Goal: Transaction & Acquisition: Download file/media

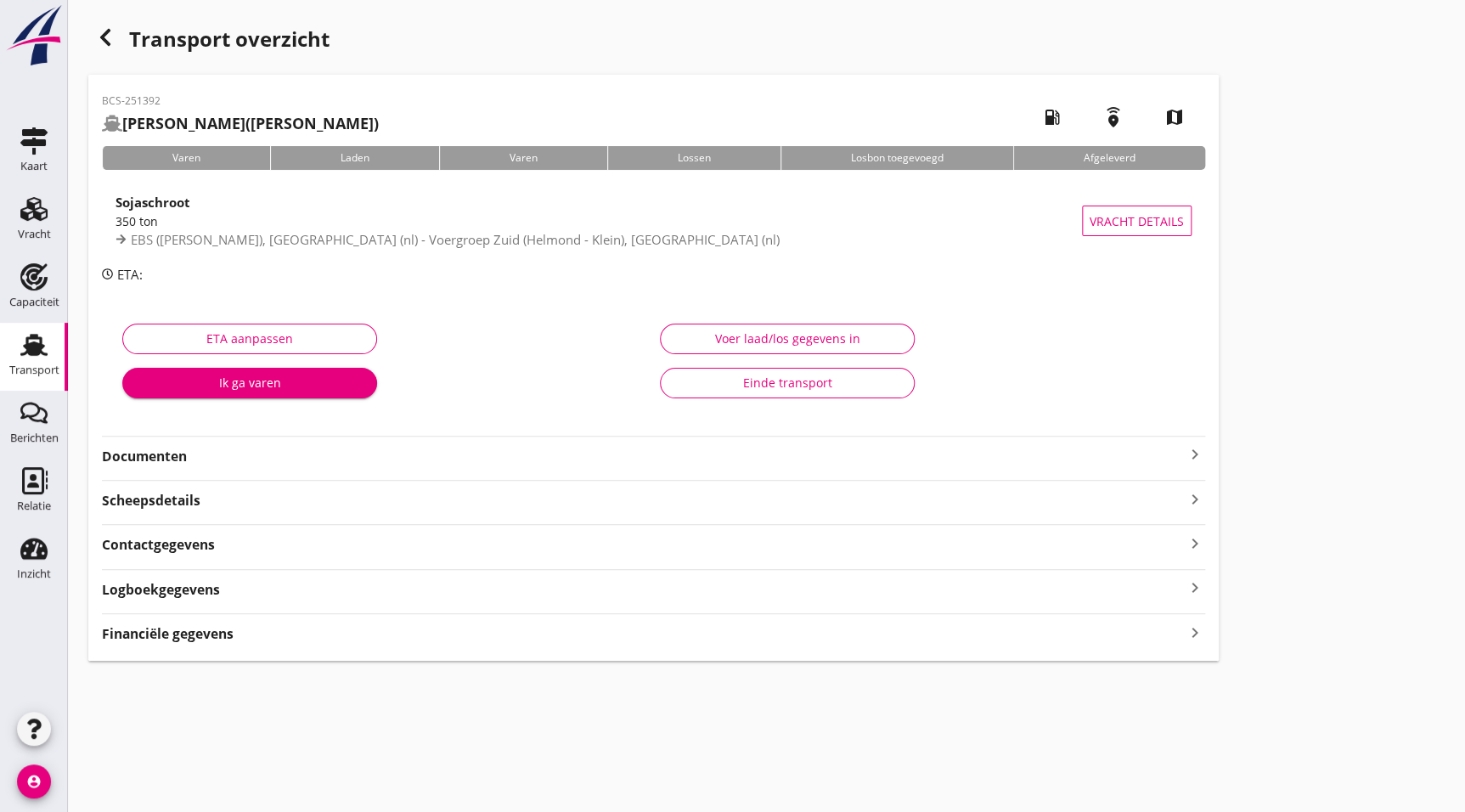
click at [178, 452] on strong "Documenten" at bounding box center [643, 457] width 1083 height 19
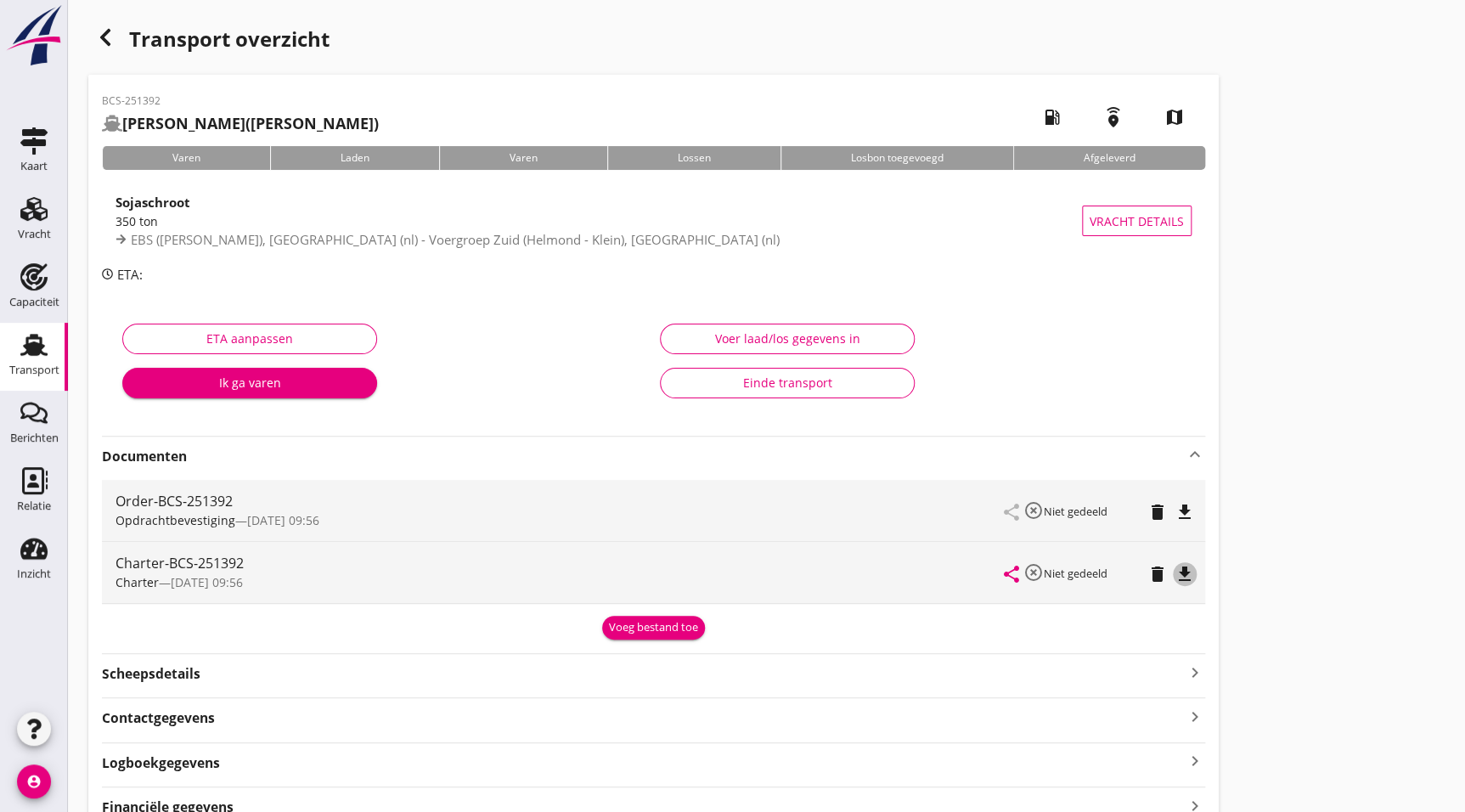
click at [1181, 585] on button "file_download" at bounding box center [1185, 574] width 24 height 24
click at [109, 27] on icon "button" at bounding box center [105, 37] width 20 height 20
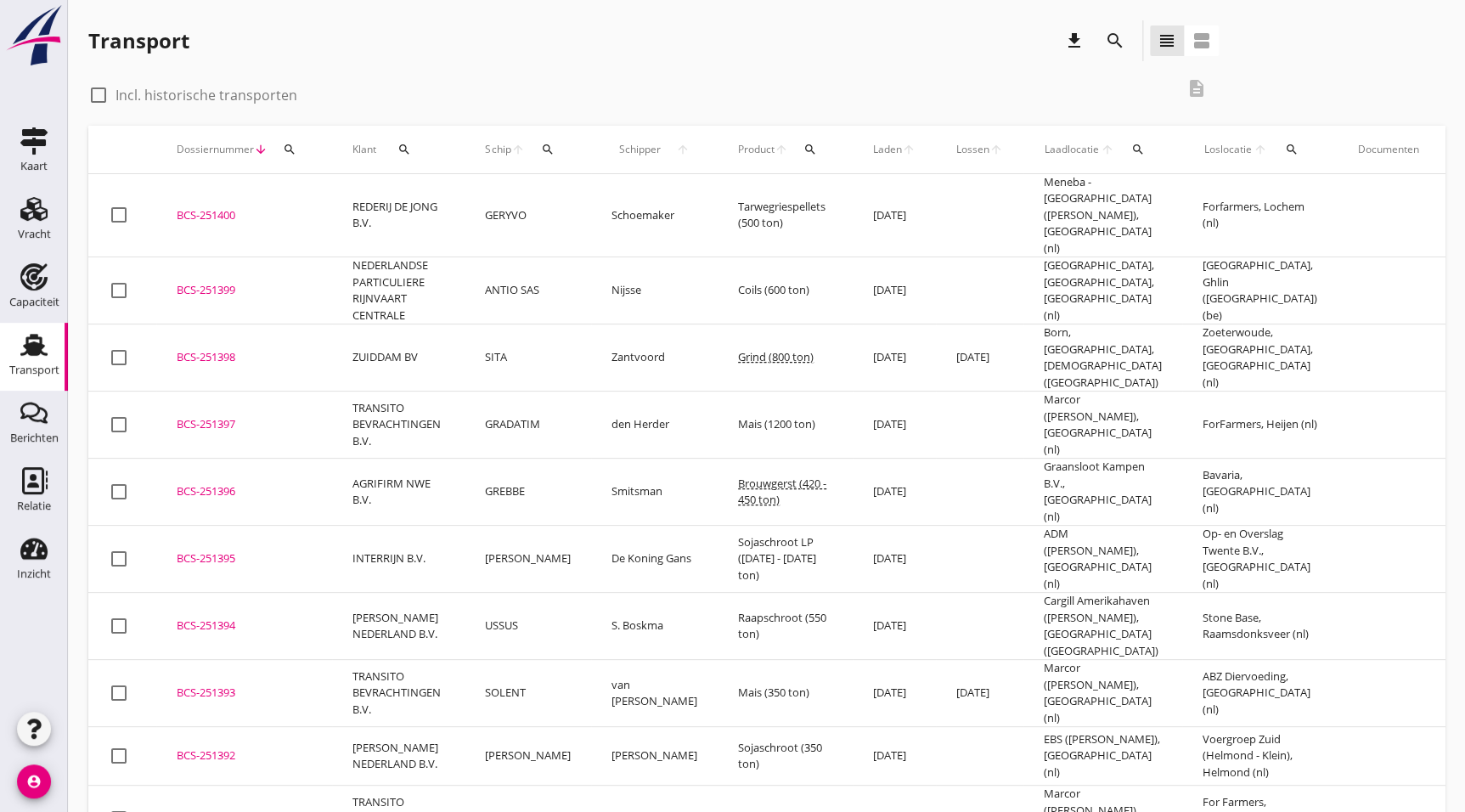
drag, startPoint x: 221, startPoint y: 612, endPoint x: 265, endPoint y: 603, distance: 44.9
click at [221, 685] on div "BCS-251393" at bounding box center [244, 694] width 135 height 17
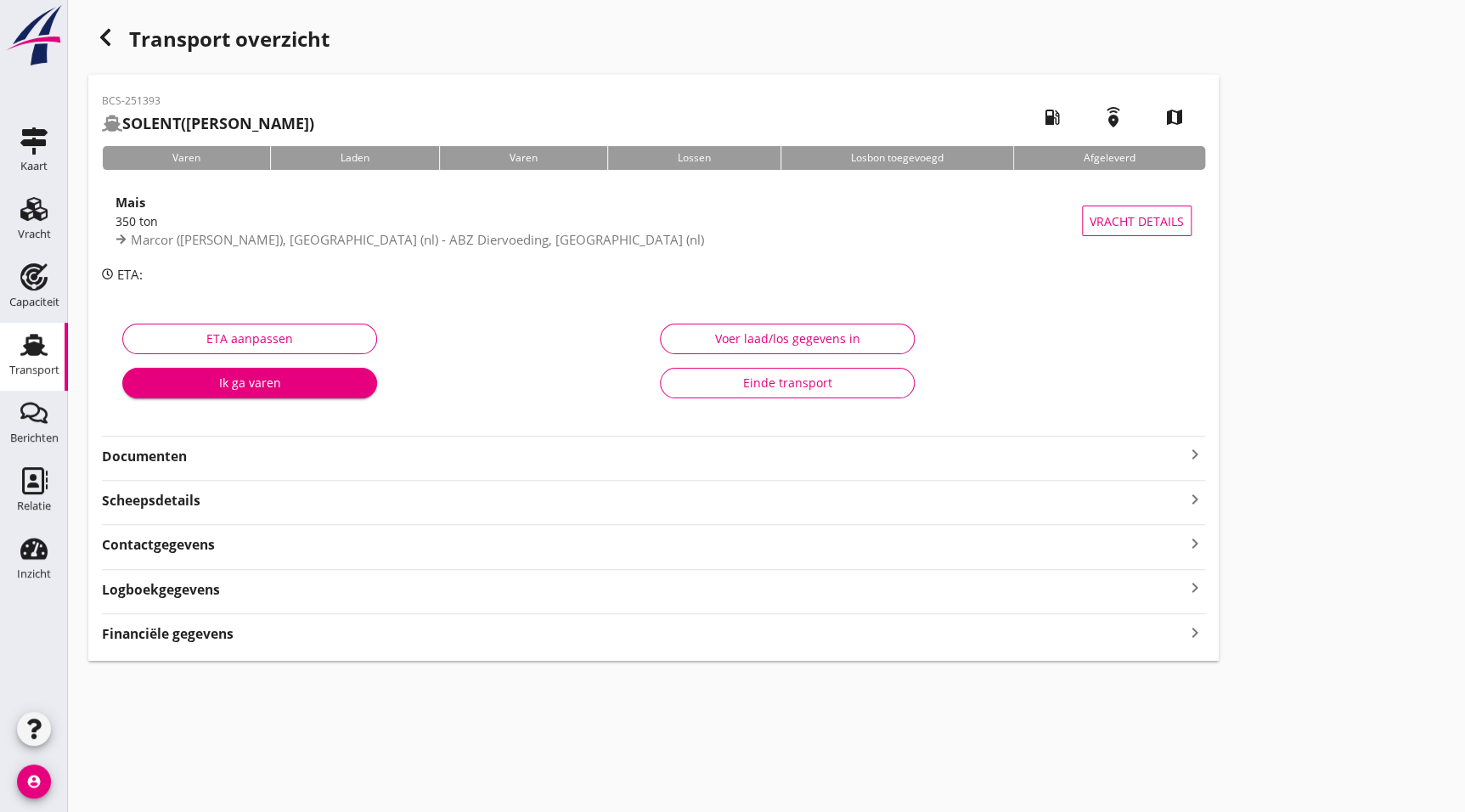
click at [252, 453] on strong "Documenten" at bounding box center [643, 457] width 1083 height 19
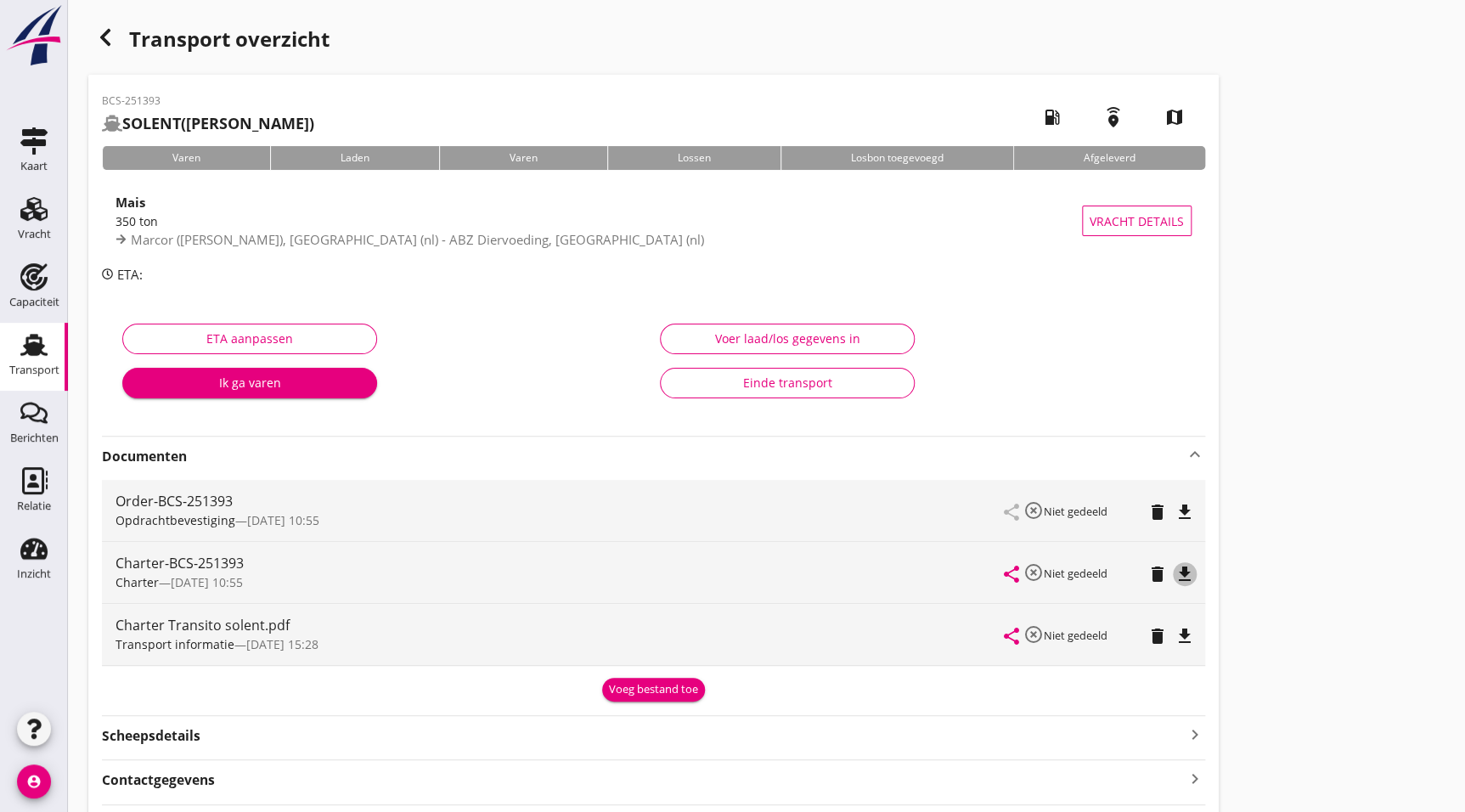
click at [1188, 577] on icon "file_download" at bounding box center [1185, 574] width 20 height 20
click at [95, 40] on icon "button" at bounding box center [105, 37] width 20 height 20
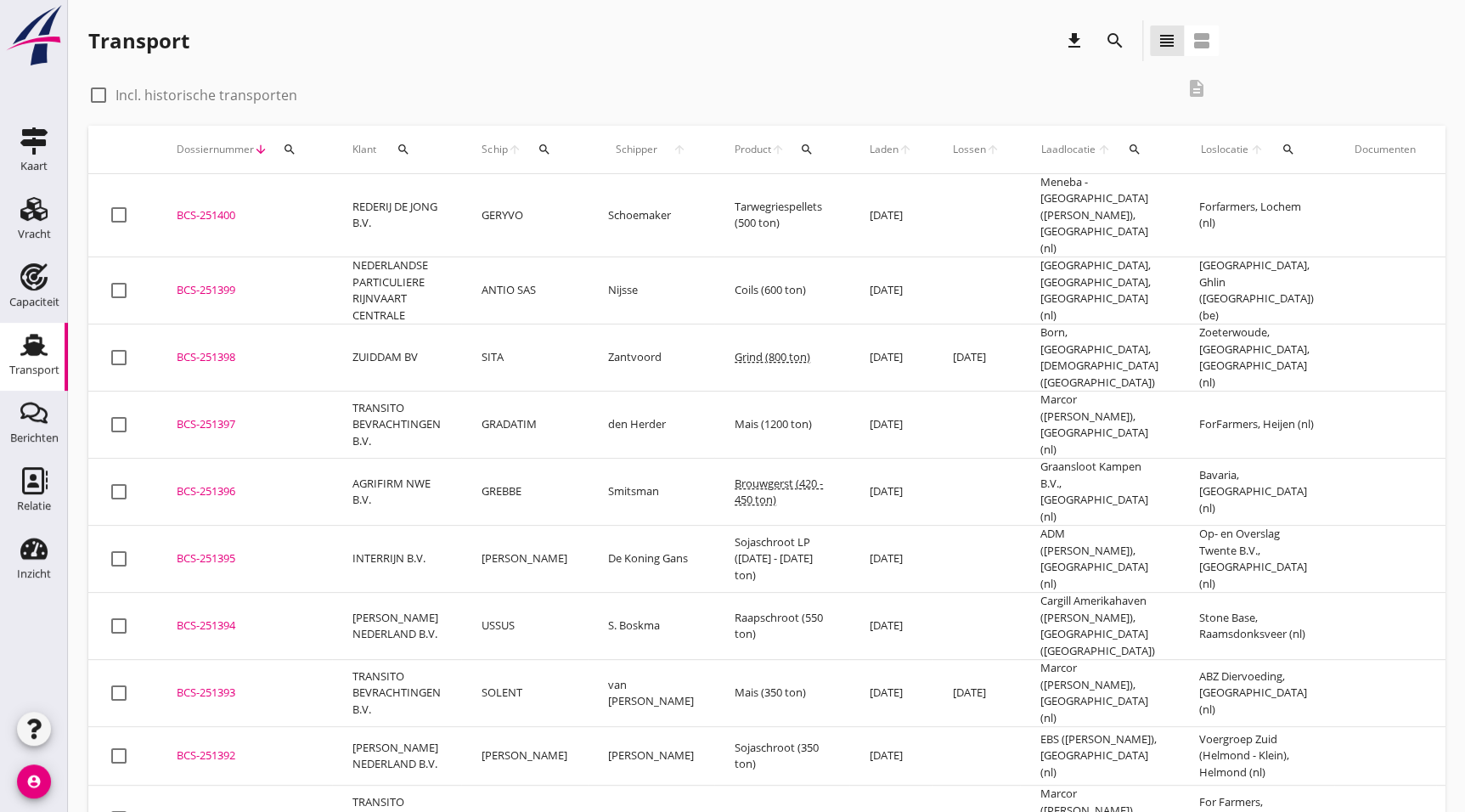
click at [216, 593] on td "BCS-251394 upload_file Drop hier uw bestand om het aan het dossier toe te voegen" at bounding box center [244, 627] width 176 height 67
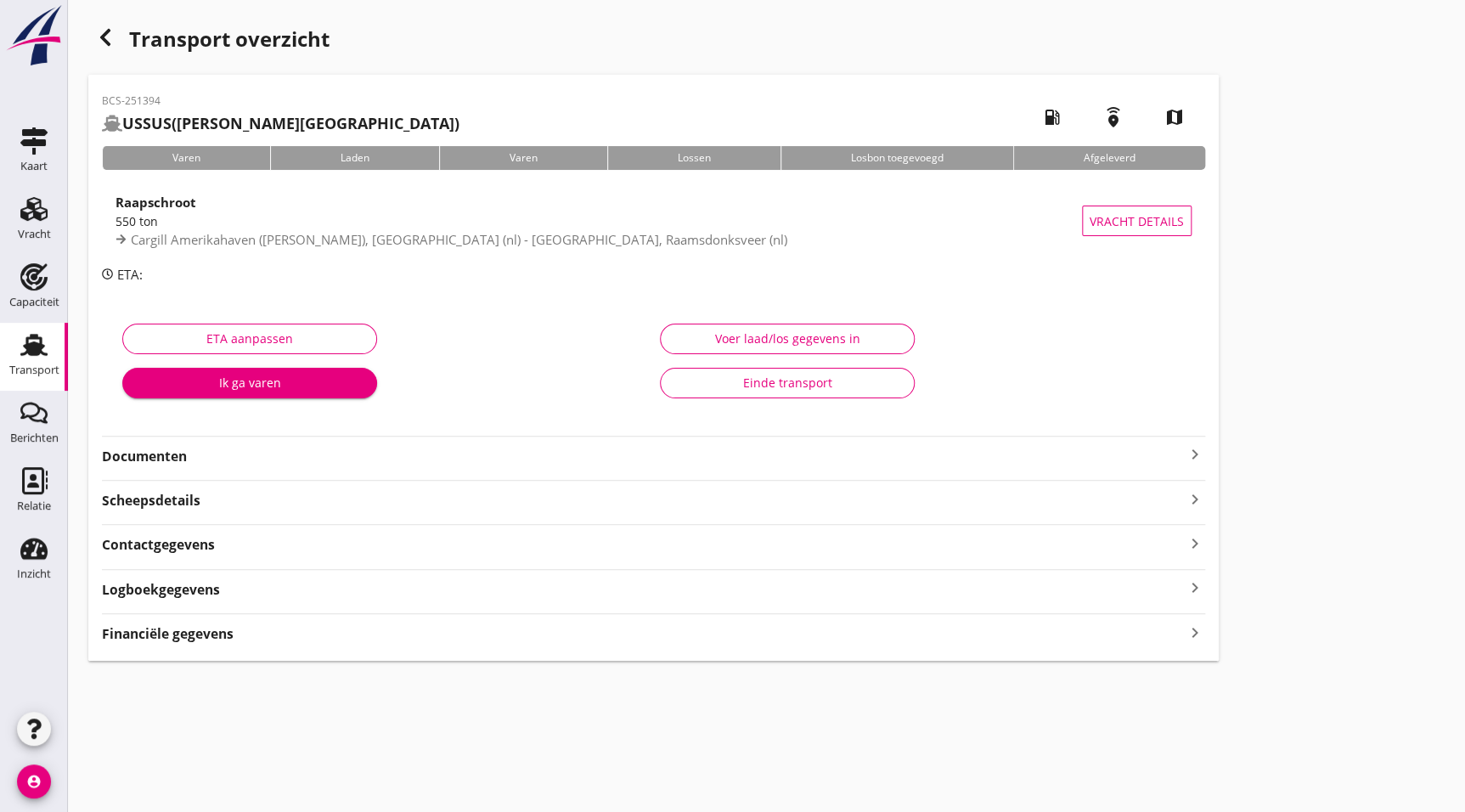
click at [191, 450] on strong "Documenten" at bounding box center [643, 457] width 1083 height 19
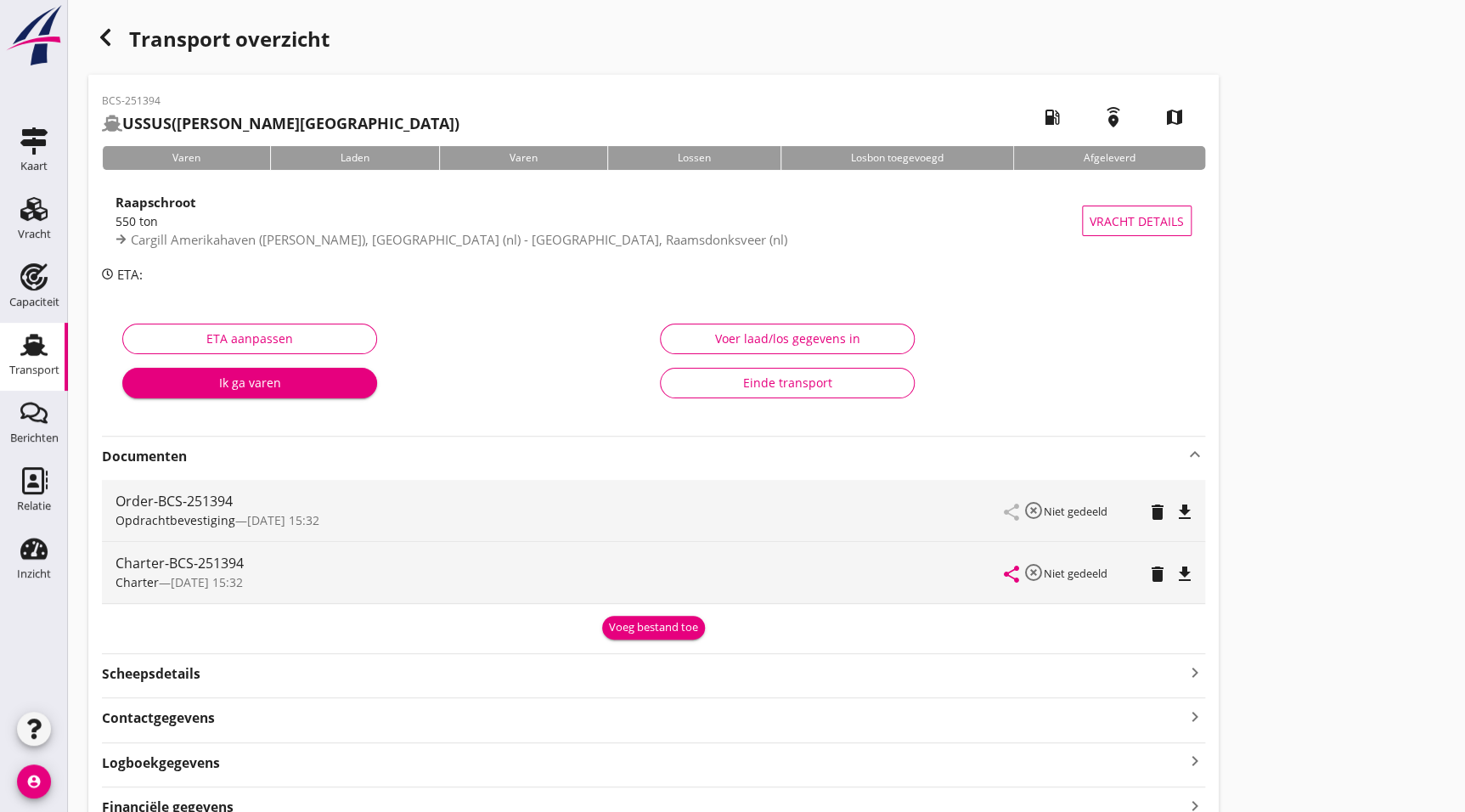
click at [1198, 579] on div "Charter-BCS-251394 Charter — [DATE] 15:32 share highlight_off Niet gedeeld dele…" at bounding box center [654, 572] width 1104 height 61
click at [1184, 565] on icon "file_download" at bounding box center [1185, 574] width 20 height 20
click at [120, 44] on div "Transport overzicht" at bounding box center [654, 40] width 1131 height 40
click at [87, 35] on div "Transport overzicht BCS-251394 USSUS ([PERSON_NAME]) local_gas_station emergenc…" at bounding box center [767, 427] width 1398 height 854
click at [101, 32] on icon "button" at bounding box center [105, 37] width 20 height 20
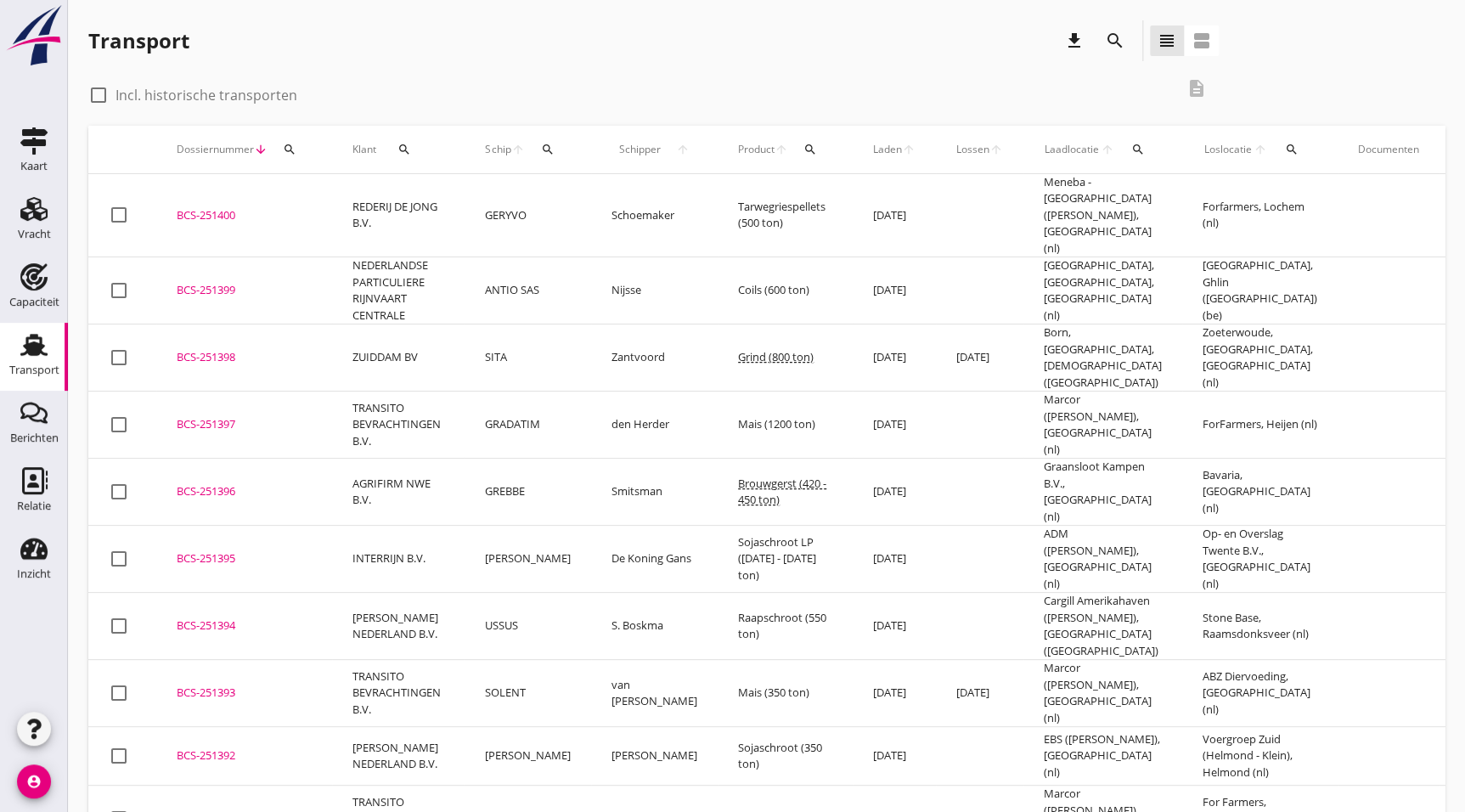
drag, startPoint x: 242, startPoint y: 486, endPoint x: 254, endPoint y: 504, distance: 21.6
click at [242, 526] on td "BCS-251395 upload_file Drop hier uw bestand om het aan het dossier toe te voegen" at bounding box center [244, 560] width 176 height 67
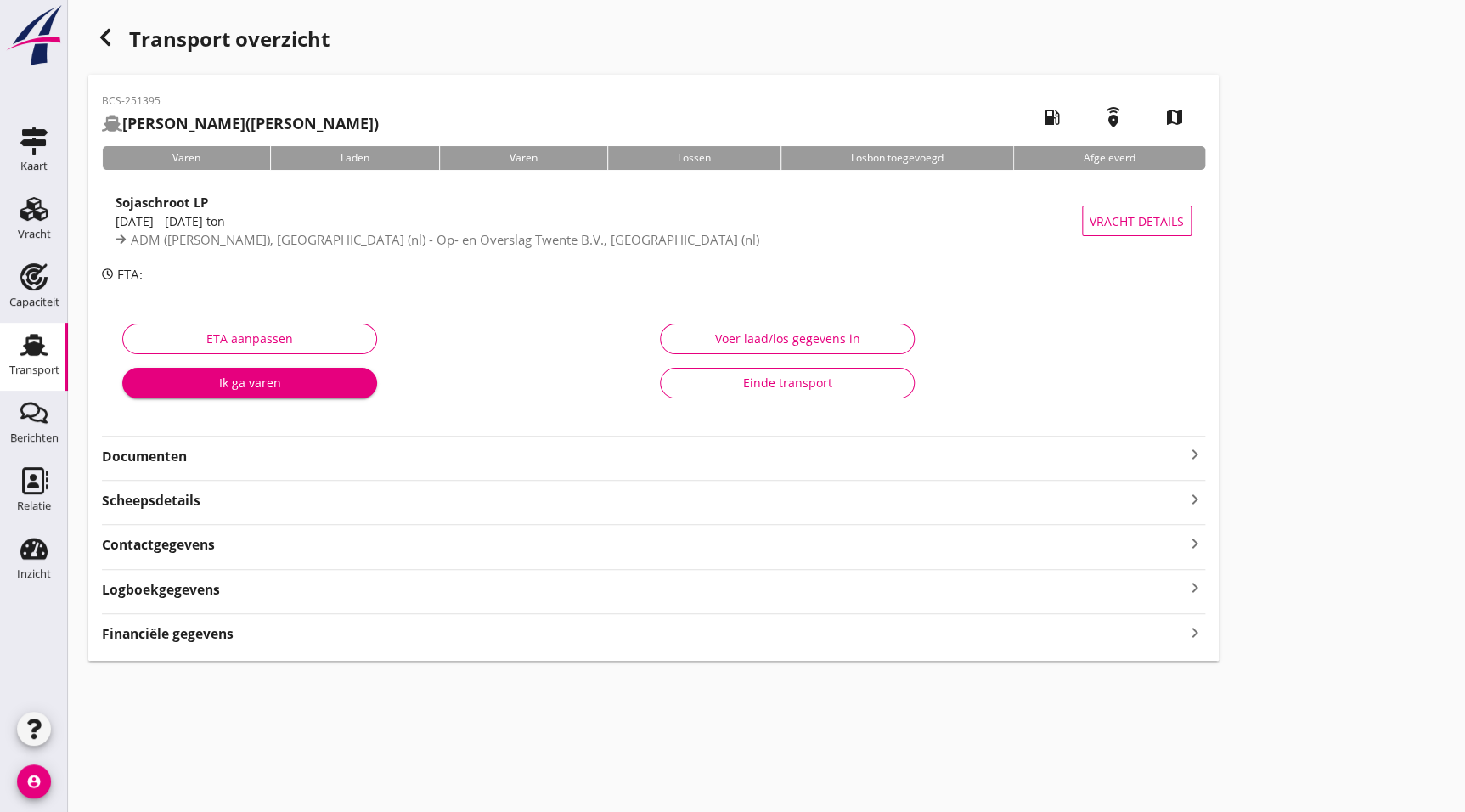
click at [454, 450] on strong "Documenten" at bounding box center [643, 457] width 1083 height 19
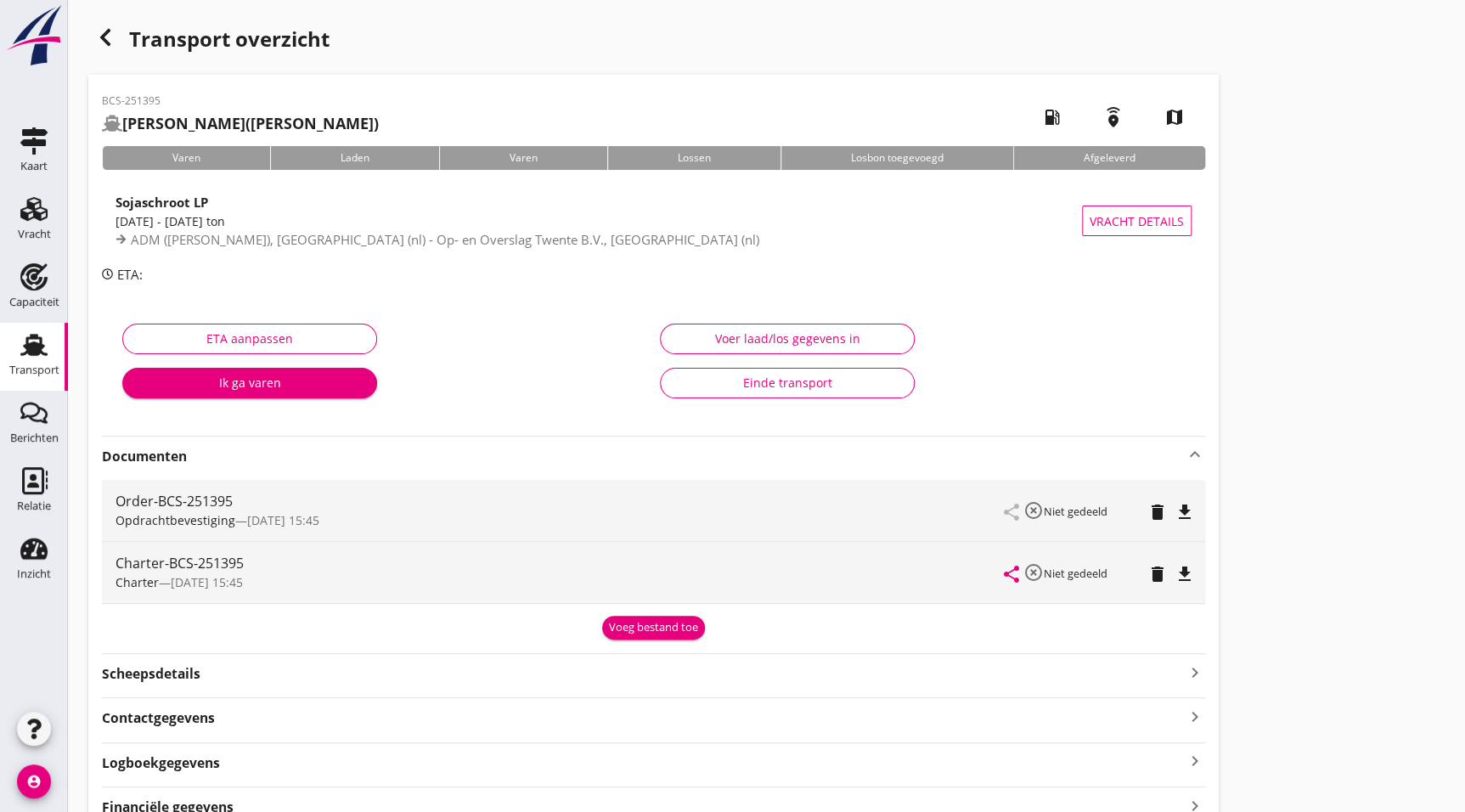
click at [1191, 572] on icon "file_download" at bounding box center [1185, 574] width 20 height 20
click at [108, 40] on icon "button" at bounding box center [105, 37] width 20 height 20
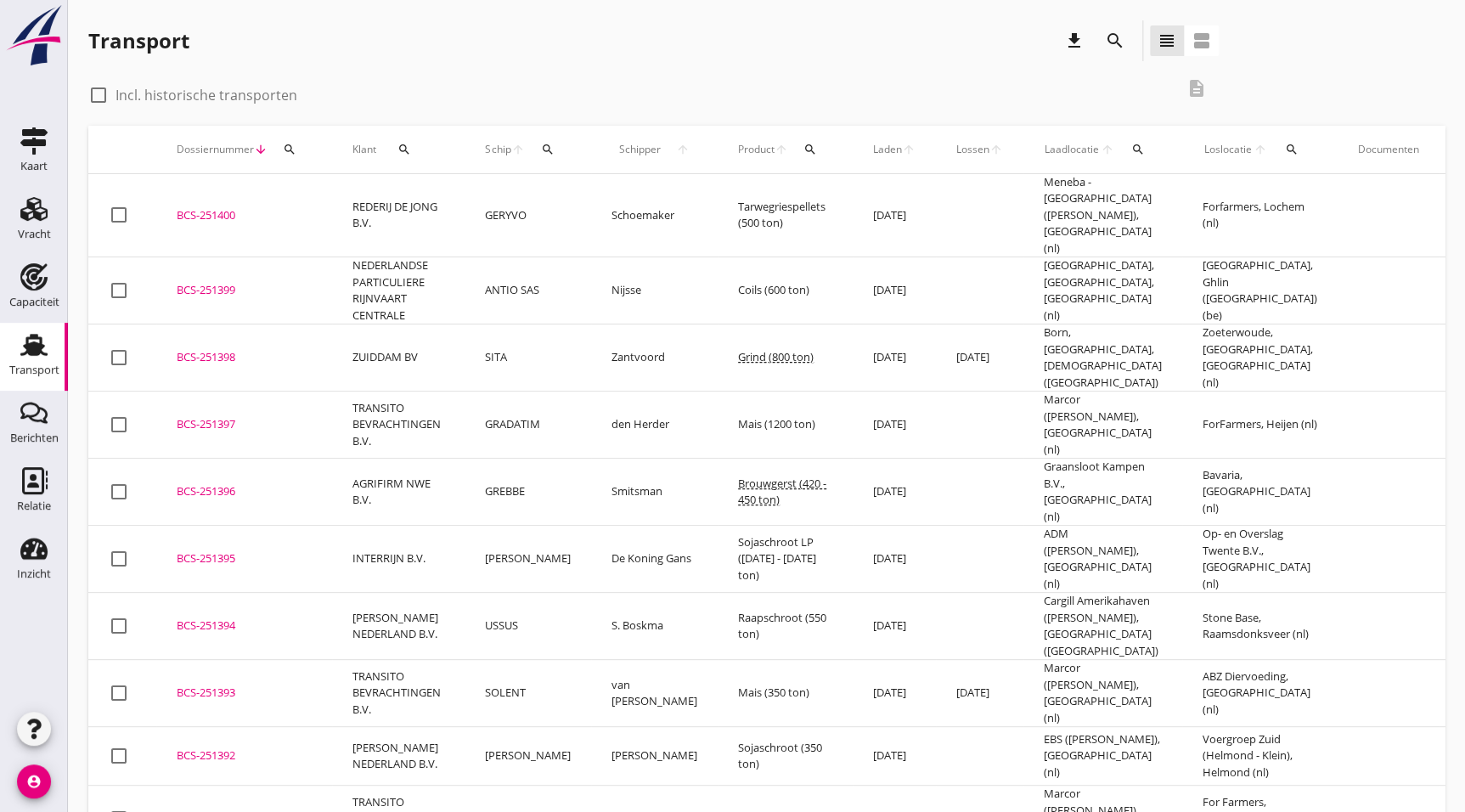
drag, startPoint x: 251, startPoint y: 439, endPoint x: 387, endPoint y: 501, distance: 149.5
click at [251, 484] on div "BCS-251396" at bounding box center [244, 492] width 135 height 17
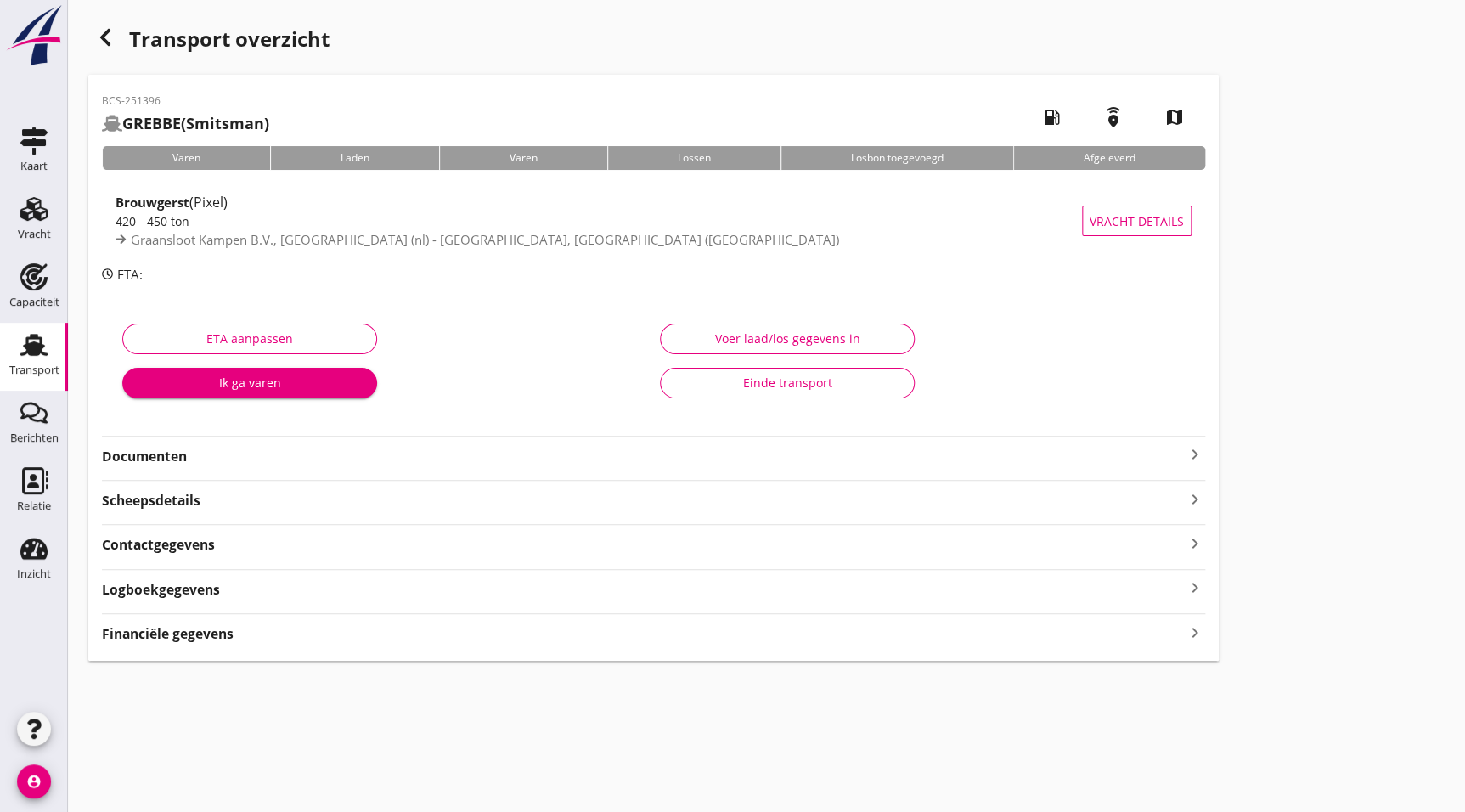
click at [226, 450] on strong "Documenten" at bounding box center [643, 457] width 1083 height 19
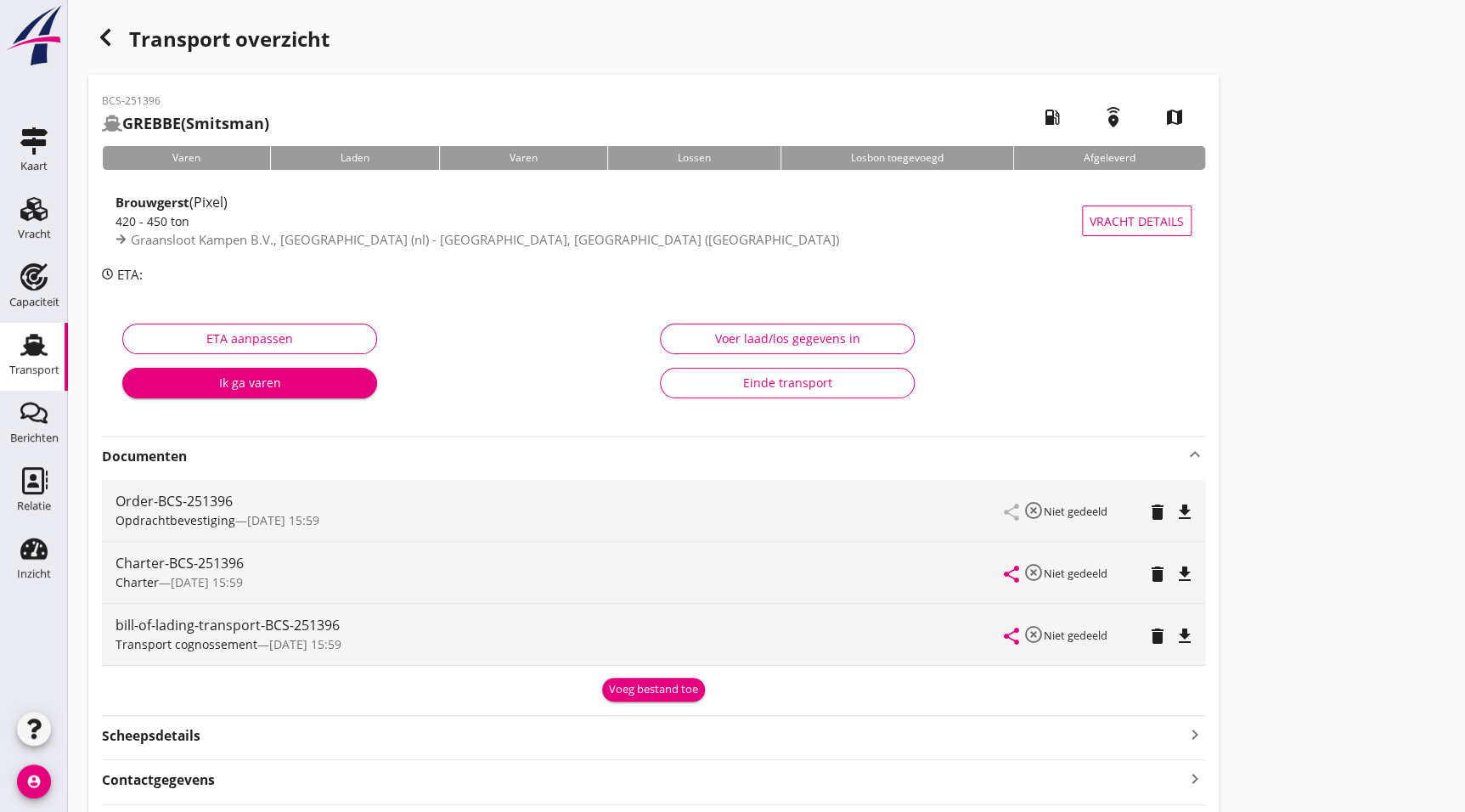
click at [1183, 572] on icon "file_download" at bounding box center [1185, 574] width 20 height 20
click at [111, 28] on icon "button" at bounding box center [105, 37] width 20 height 20
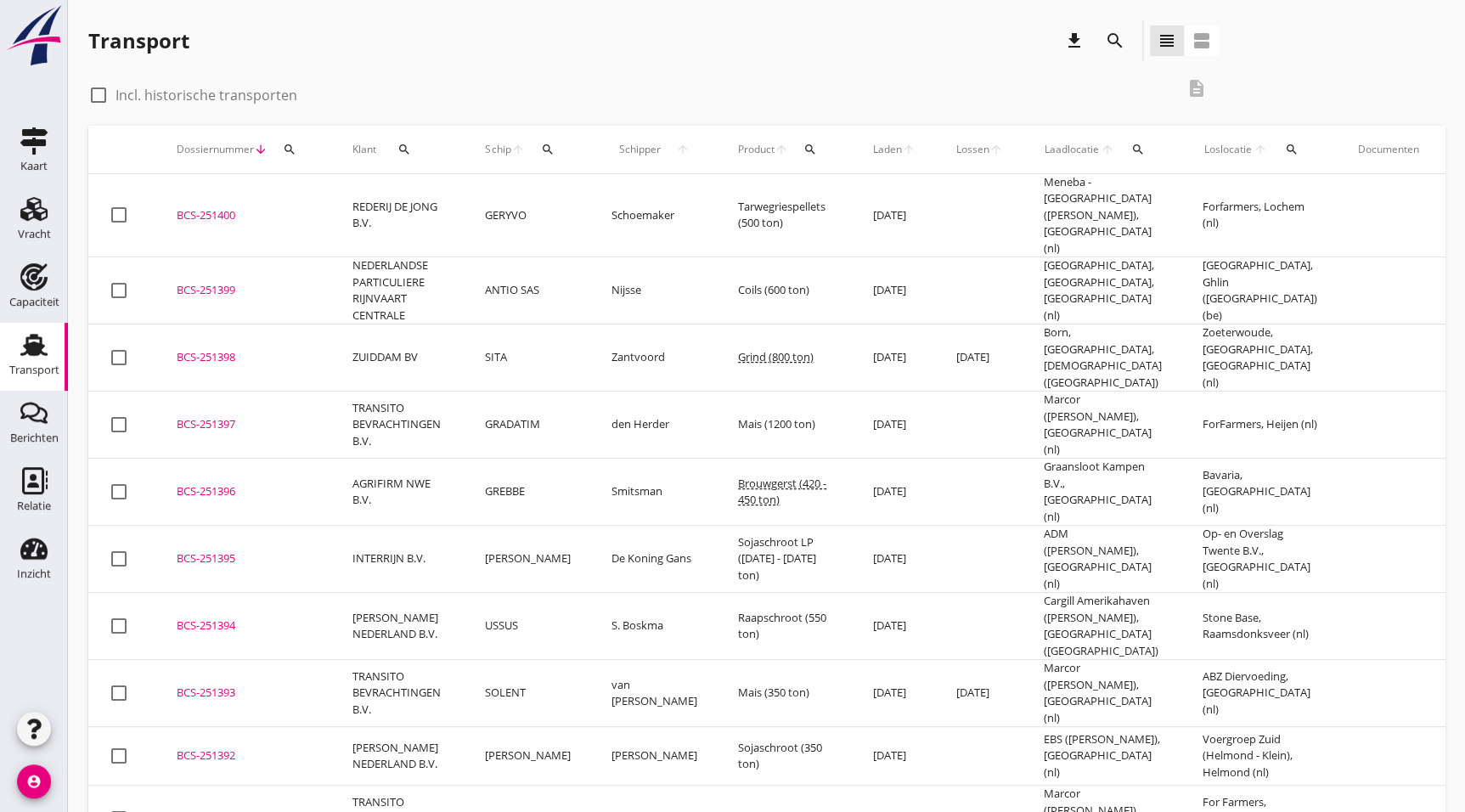
drag, startPoint x: 234, startPoint y: 383, endPoint x: 323, endPoint y: 421, distance: 96.8
click at [234, 416] on div "BCS-251397" at bounding box center [244, 425] width 135 height 17
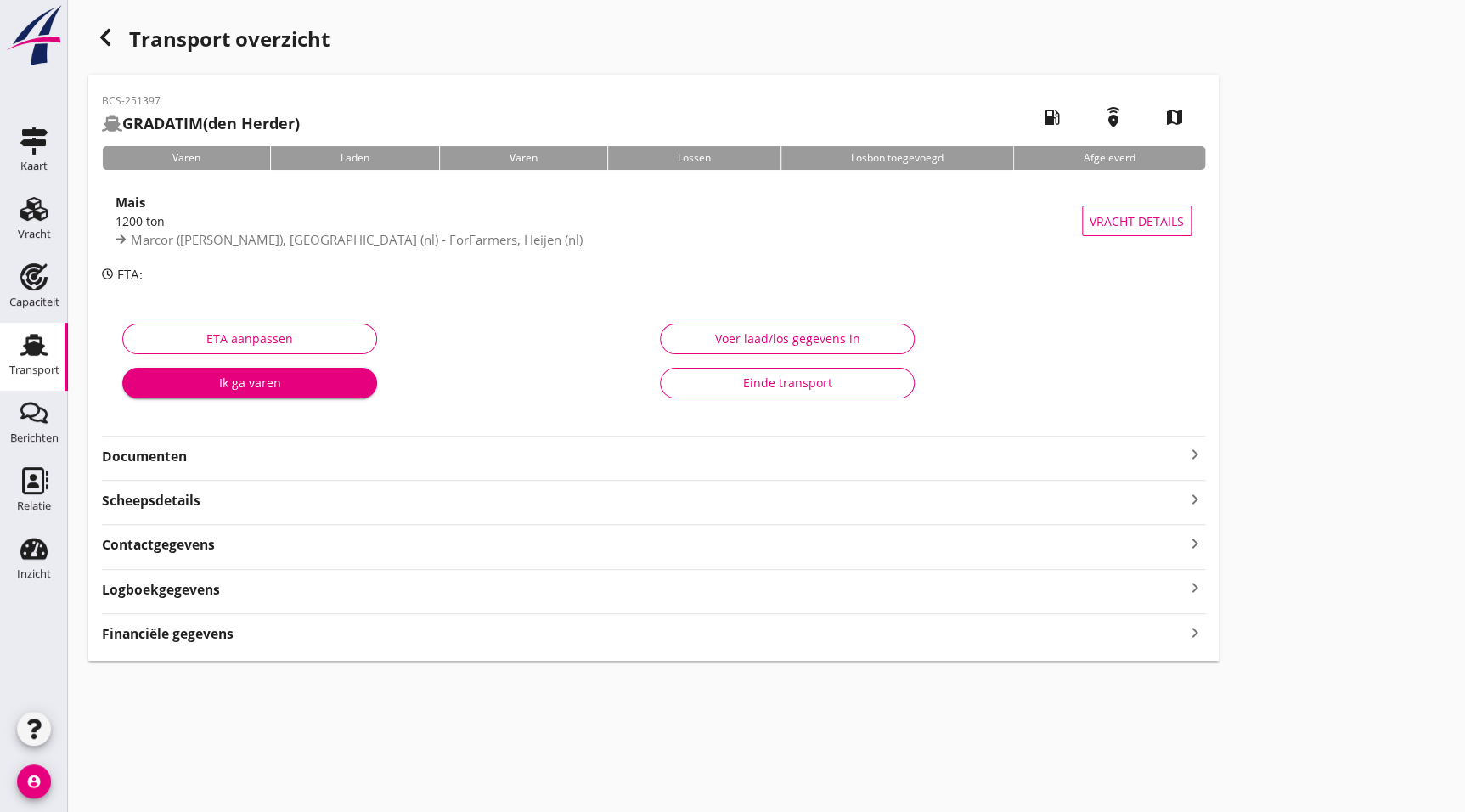
click at [184, 459] on strong "Documenten" at bounding box center [643, 457] width 1083 height 19
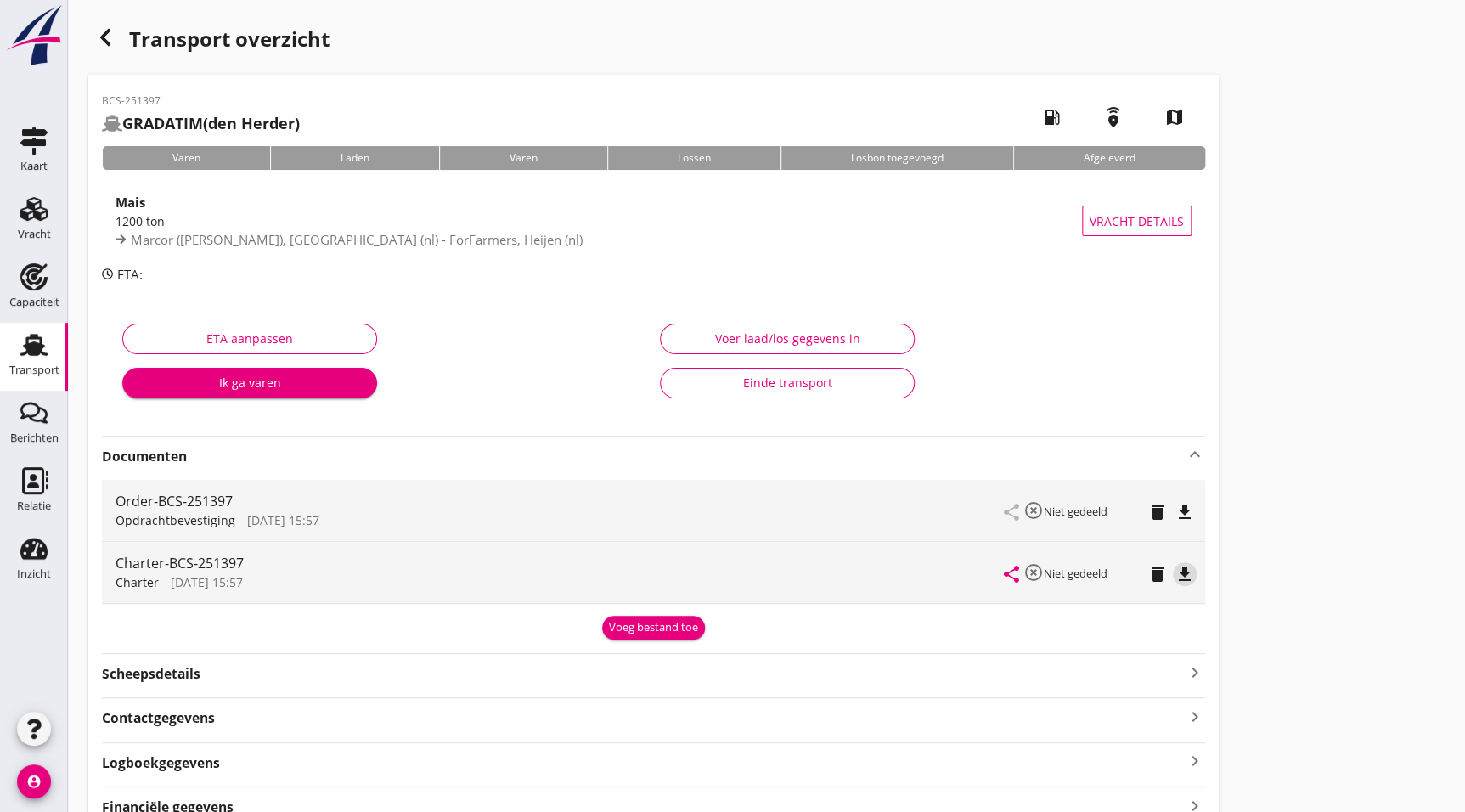
click at [1184, 569] on icon "file_download" at bounding box center [1185, 574] width 20 height 20
click at [104, 38] on icon "button" at bounding box center [105, 37] width 20 height 20
